Goal: Find specific page/section: Find specific page/section

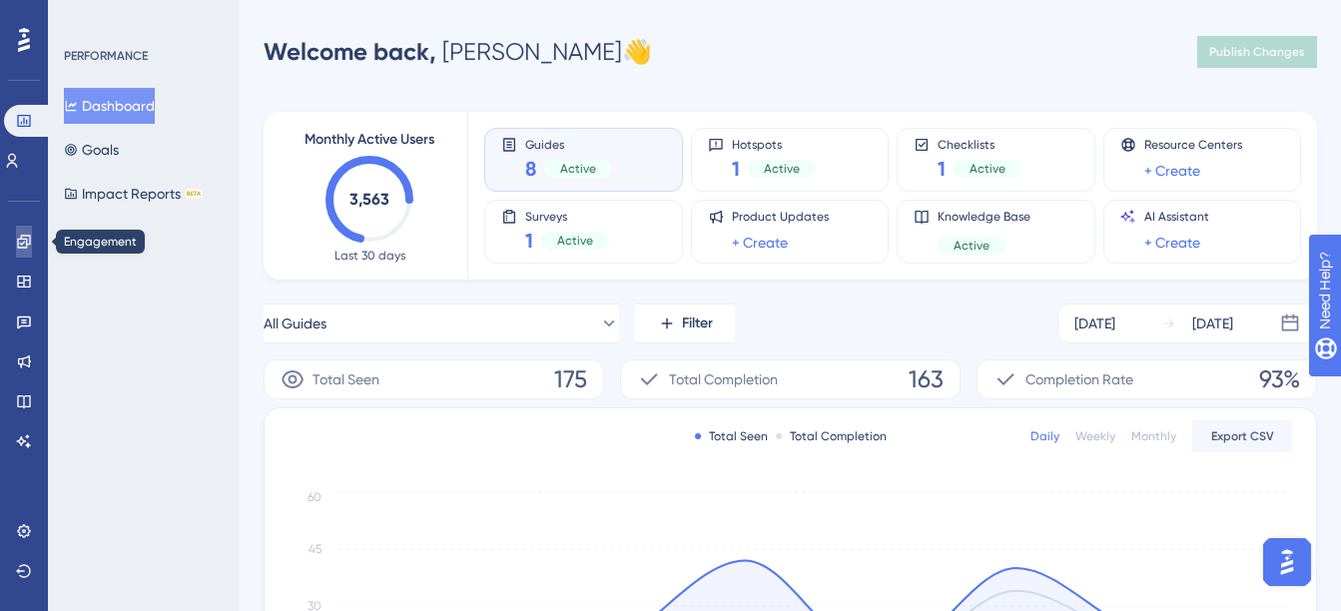
click at [29, 238] on icon at bounding box center [24, 242] width 16 height 16
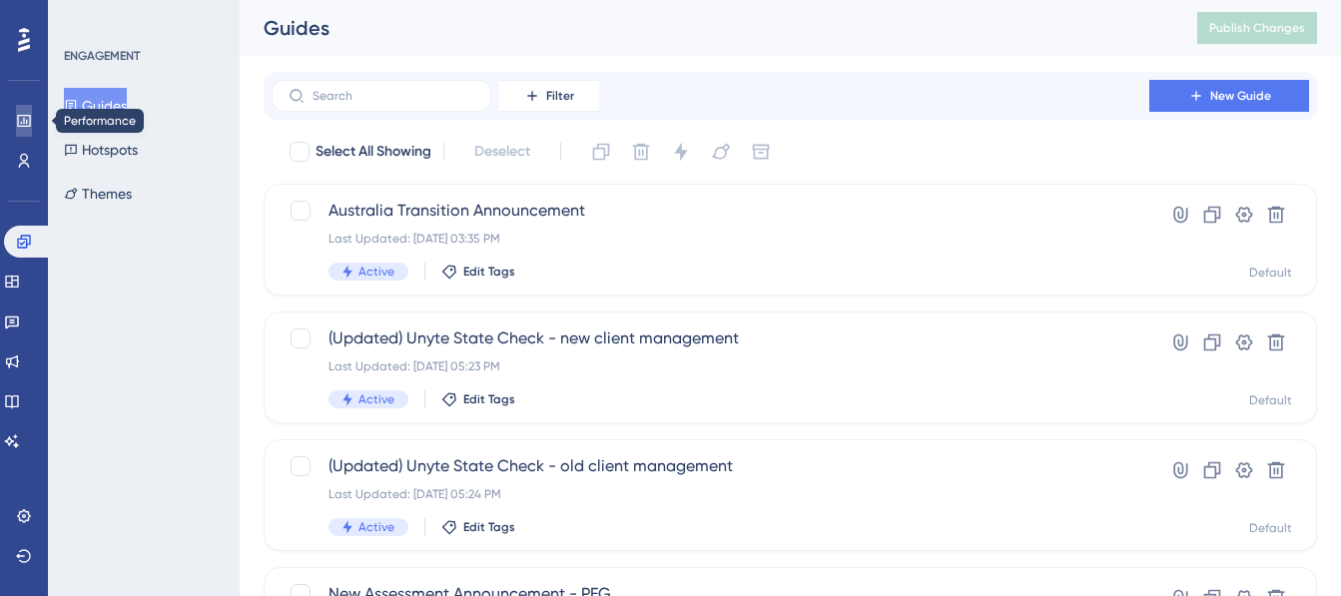
click at [29, 127] on icon at bounding box center [23, 121] width 13 height 12
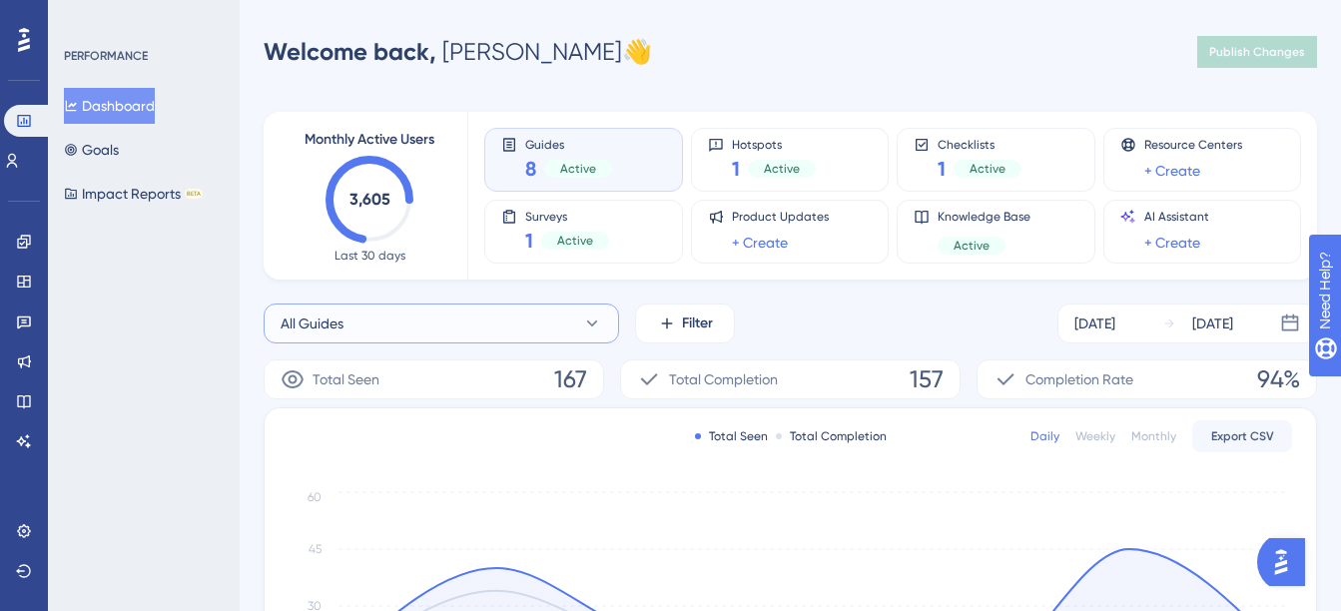
click at [387, 336] on button "All Guides" at bounding box center [441, 324] width 355 height 40
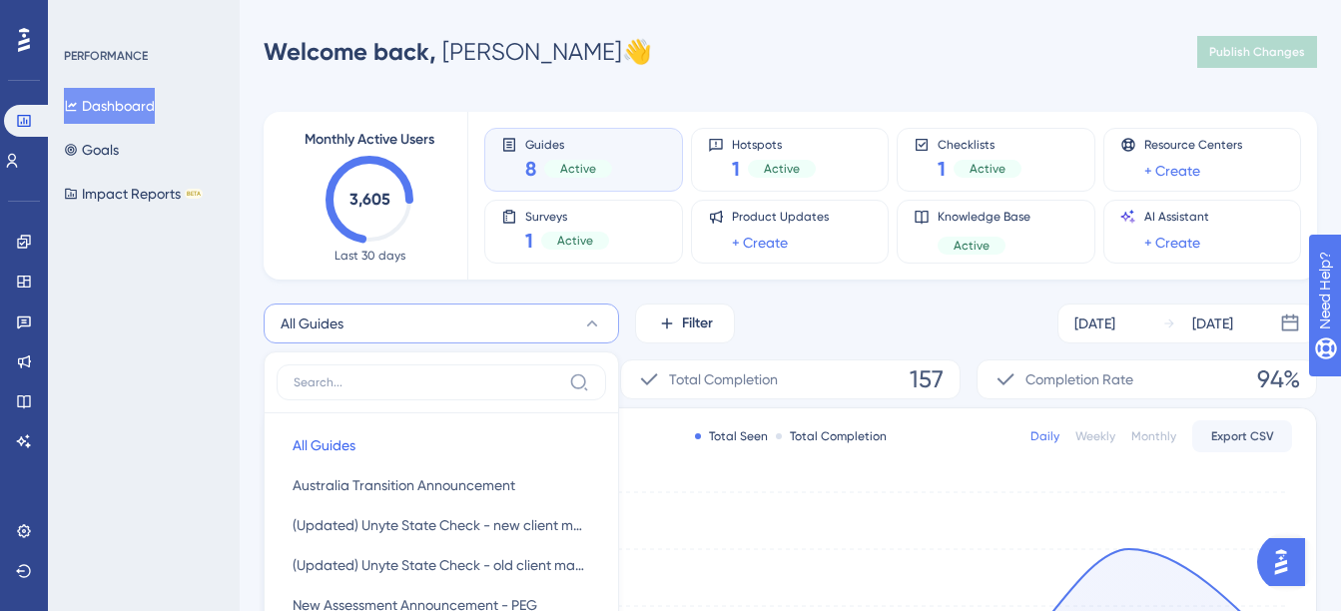
scroll to position [208, 0]
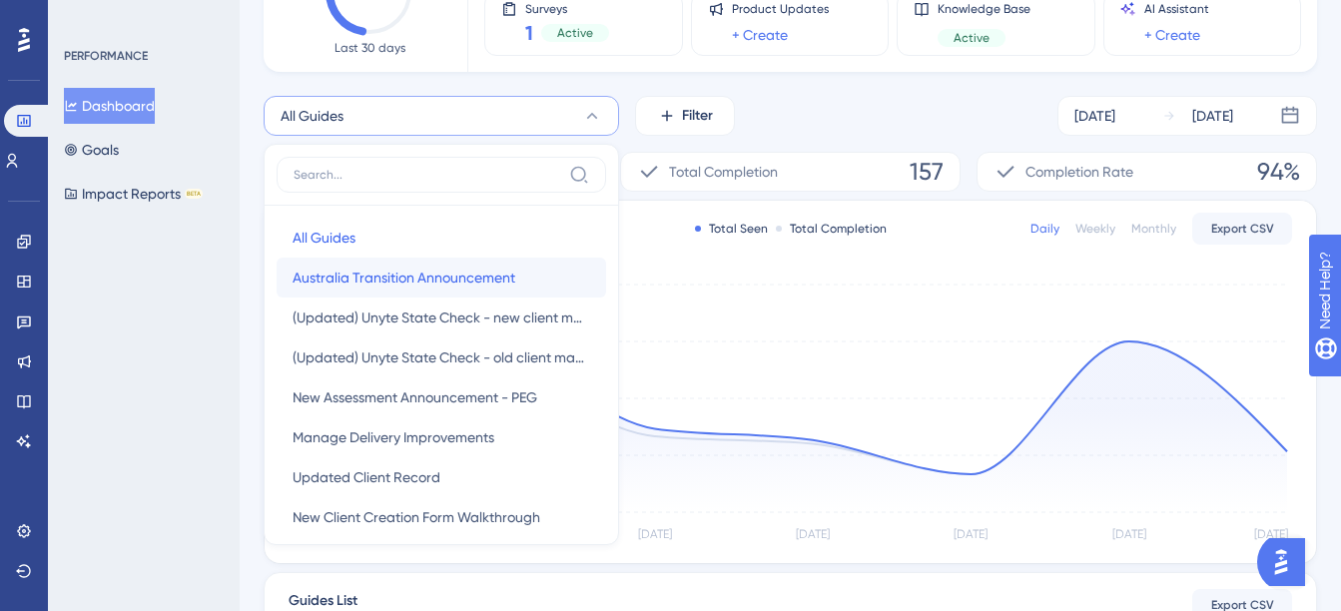
click at [389, 281] on span "Australia Transition Announcement" at bounding box center [404, 278] width 223 height 24
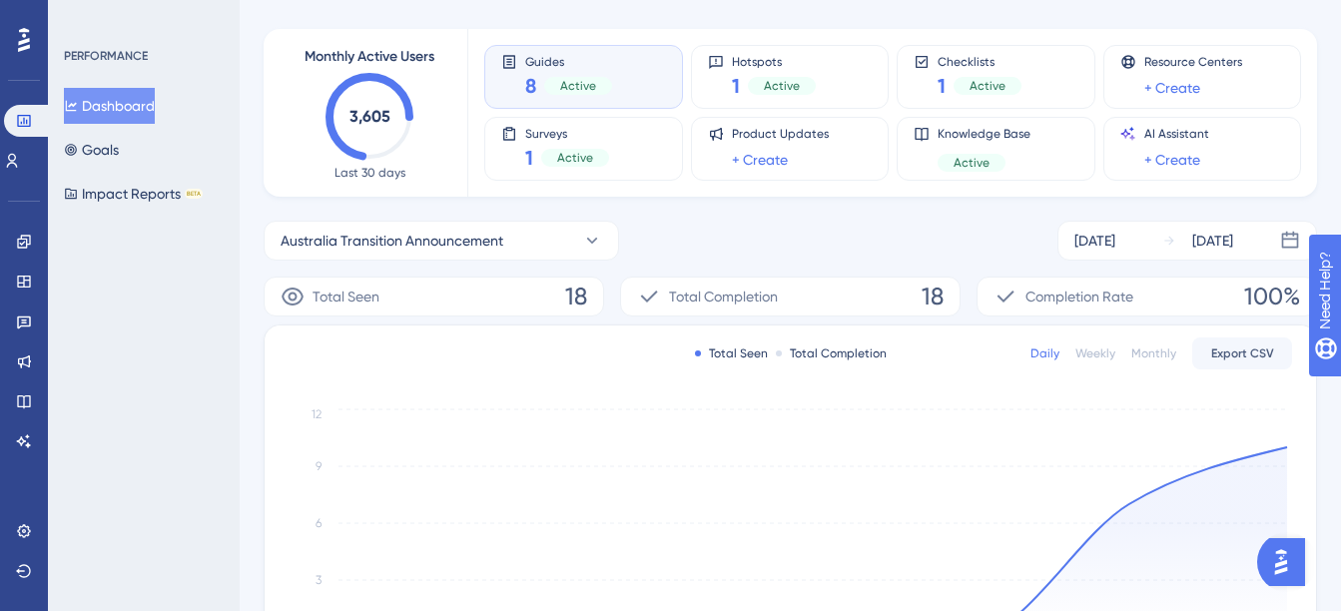
scroll to position [0, 0]
